Goal: Task Accomplishment & Management: Manage account settings

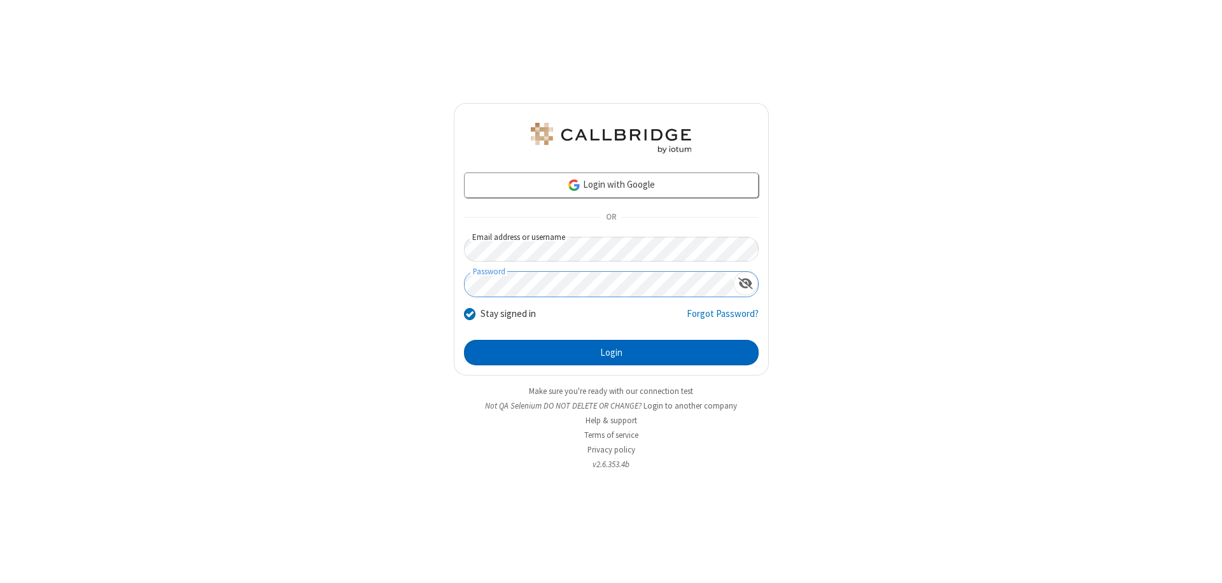
click at [611, 352] on button "Login" at bounding box center [611, 352] width 295 height 25
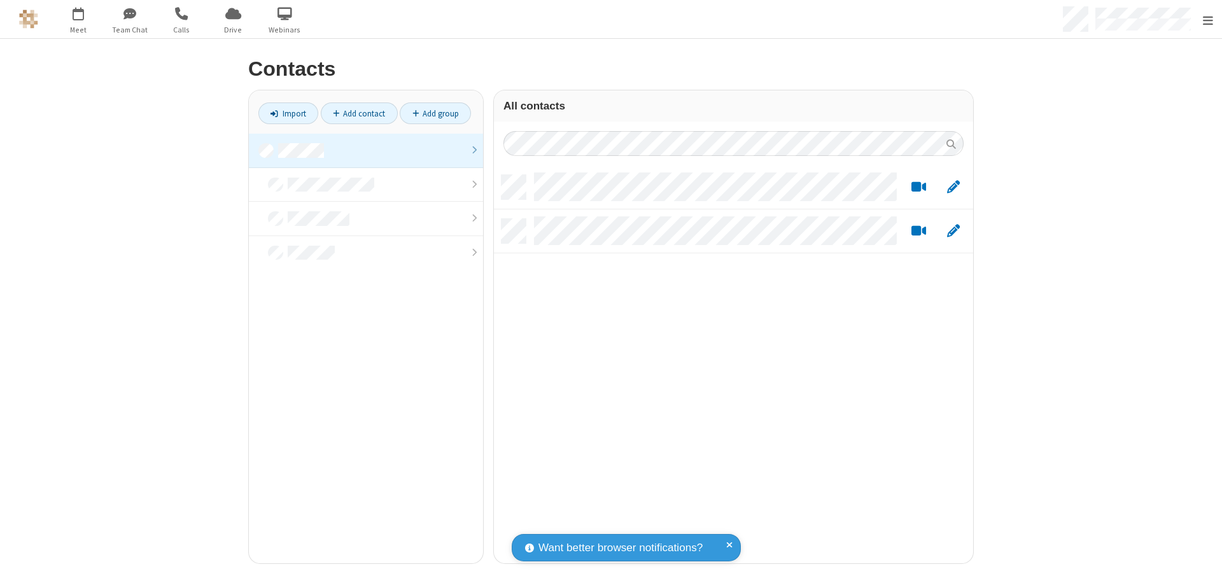
scroll to position [388, 470]
click at [361, 150] on link at bounding box center [366, 151] width 234 height 34
click at [354, 113] on link "Add contact" at bounding box center [359, 113] width 77 height 22
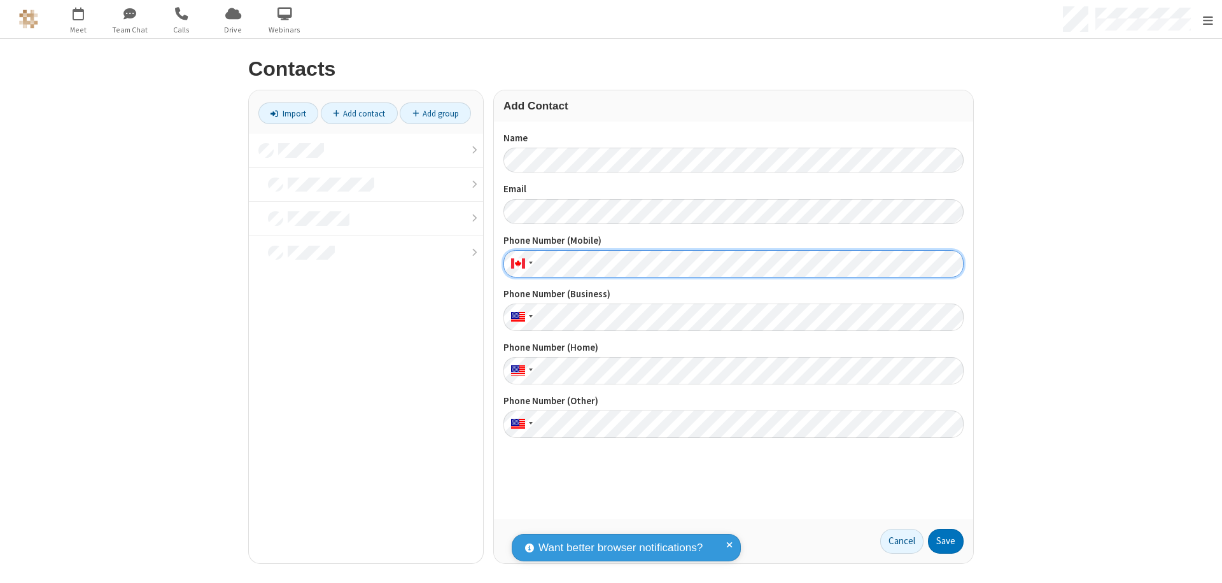
click at [940, 541] on button "Save" at bounding box center [946, 541] width 36 height 25
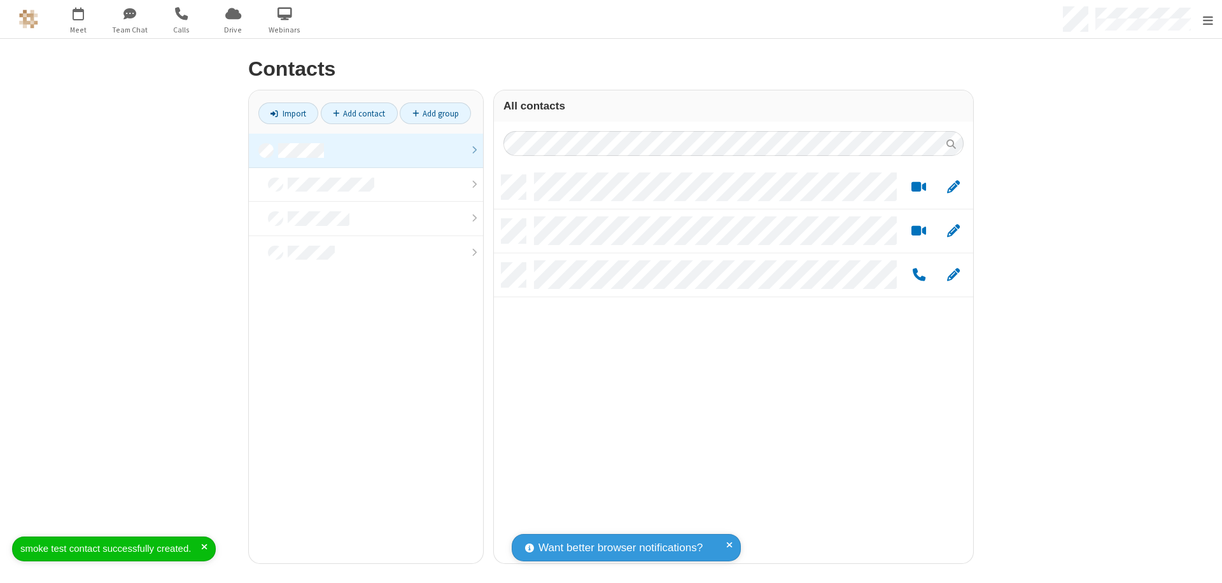
scroll to position [388, 470]
